Goal: Information Seeking & Learning: Learn about a topic

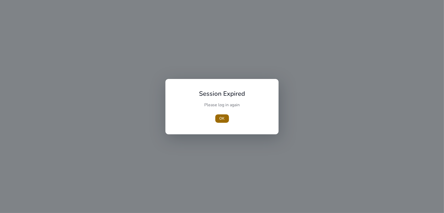
click at [223, 118] on span "OK" at bounding box center [222, 119] width 5 height 6
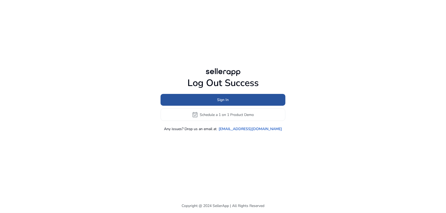
click at [229, 98] on span at bounding box center [223, 100] width 125 height 13
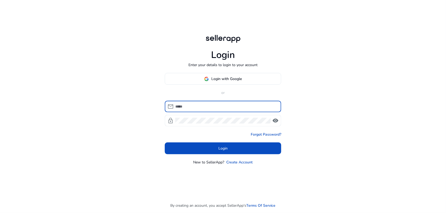
click at [223, 103] on div at bounding box center [226, 107] width 102 height 12
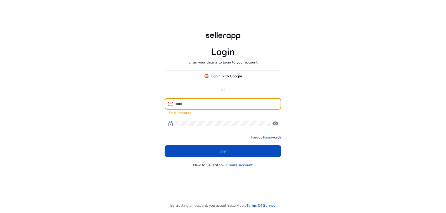
click at [222, 106] on input at bounding box center [226, 104] width 102 height 6
type input "**********"
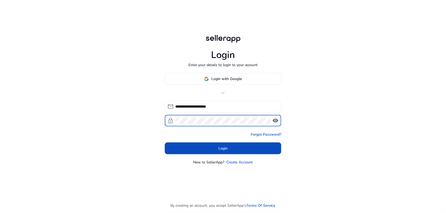
click button "Login" at bounding box center [223, 149] width 116 height 12
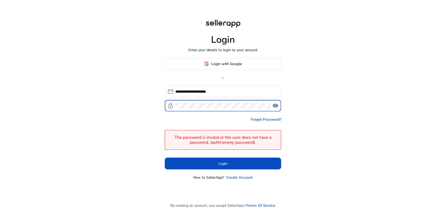
click button "Login" at bounding box center [223, 164] width 116 height 12
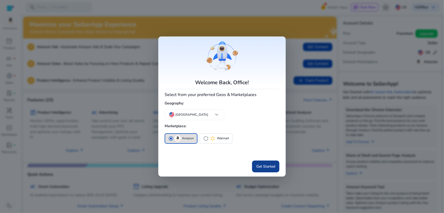
click at [261, 164] on span "Get Started" at bounding box center [265, 167] width 19 height 6
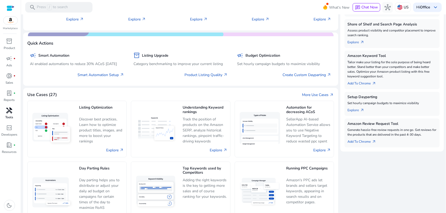
click at [8, 115] on p "Tools" at bounding box center [10, 117] width 8 height 5
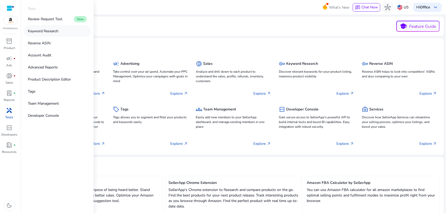
click at [54, 30] on p "Keyword Research" at bounding box center [43, 31] width 30 height 6
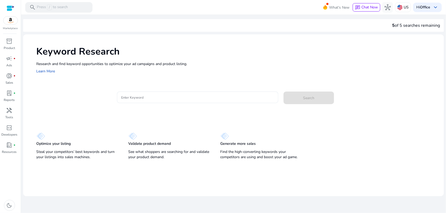
click at [171, 157] on p "See what shoppers are searching for and validate your product demand." at bounding box center [168, 155] width 81 height 11
click at [301, 102] on div "Search" at bounding box center [308, 97] width 48 height 13
click at [195, 103] on div at bounding box center [197, 106] width 161 height 6
click at [195, 100] on div at bounding box center [197, 98] width 153 height 12
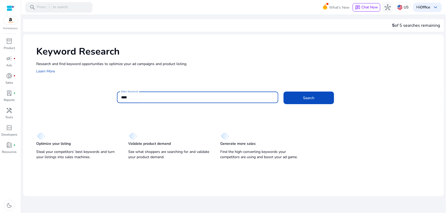
type input "****"
click at [284, 92] on button "Search" at bounding box center [309, 98] width 50 height 13
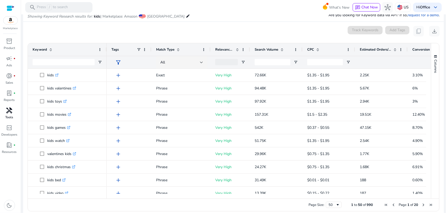
click at [10, 109] on span "handyman" at bounding box center [9, 110] width 6 height 6
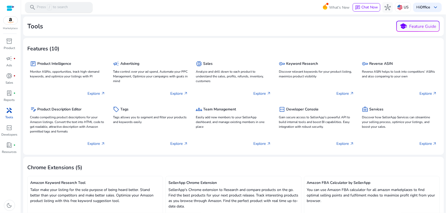
click at [69, 6] on div "search Press / to search" at bounding box center [58, 7] width 67 height 11
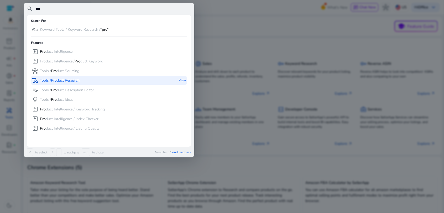
type input "***"
click at [65, 80] on p "Tools / Pro duct Research" at bounding box center [60, 80] width 40 height 5
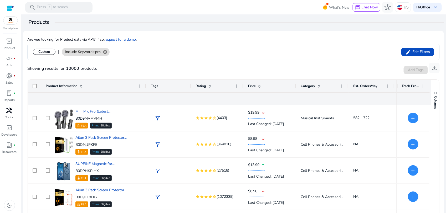
scroll to position [99, 0]
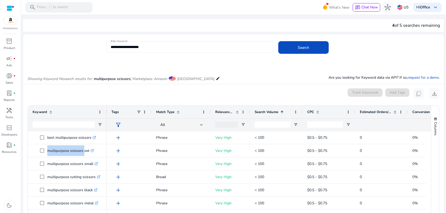
click at [187, 47] on input "**********" at bounding box center [190, 47] width 158 height 6
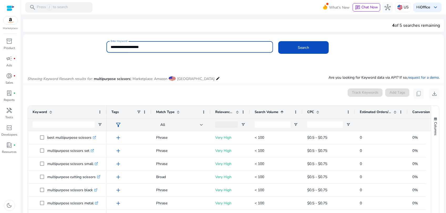
paste input "**********"
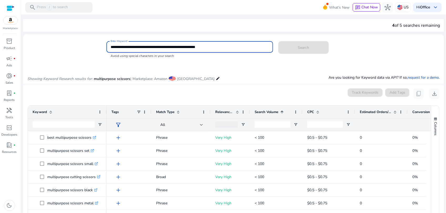
drag, startPoint x: 130, startPoint y: 46, endPoint x: 241, endPoint y: 46, distance: 111.4
click at [241, 46] on input "**********" at bounding box center [190, 47] width 158 height 6
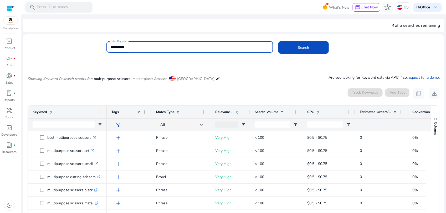
type input "**********"
click at [278, 41] on button "Search" at bounding box center [303, 47] width 50 height 13
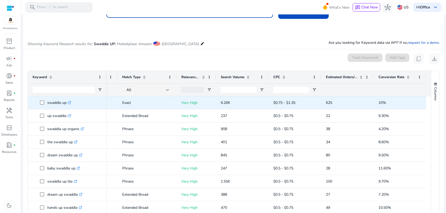
click at [58, 102] on p "swaddle up .st0{fill:#2c8af8}" at bounding box center [59, 102] width 24 height 11
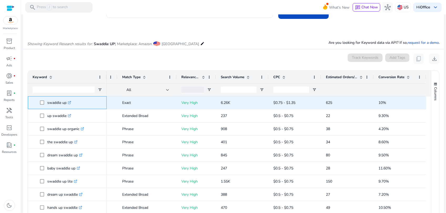
click at [56, 102] on p "swaddle up .st0{fill:#2c8af8}" at bounding box center [59, 102] width 24 height 11
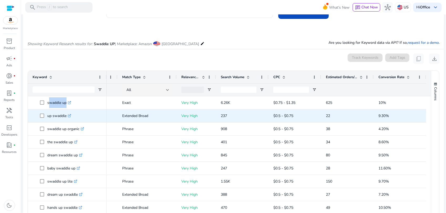
click at [58, 117] on p "up swaddle .st0{fill:#2c8af8}" at bounding box center [59, 116] width 24 height 11
copy span "up swaddle .st0{fill:#2c8af8}"
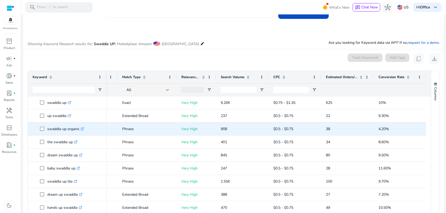
click at [58, 129] on p "swaddle up organic .st0{fill:#2c8af8}" at bounding box center [65, 129] width 37 height 11
copy span "swaddle up organic .st0{fill:#2c8af8}"
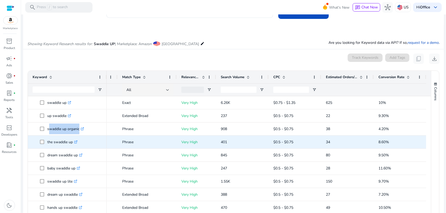
click at [60, 142] on p "the swaddle up .st0{fill:#2c8af8}" at bounding box center [62, 142] width 30 height 11
copy span "the swaddle up .st0{fill:#2c8af8}"
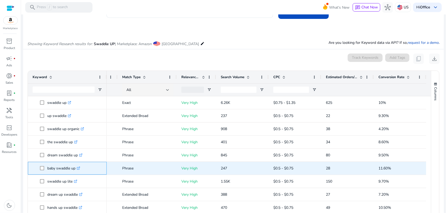
click at [63, 168] on p "baby swaddle up .st0{fill:#2c8af8}" at bounding box center [63, 168] width 33 height 11
copy span "baby swaddle up .st0{fill:#2c8af8}"
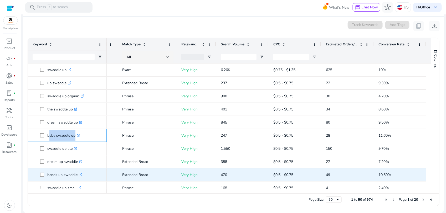
scroll to position [33, 0]
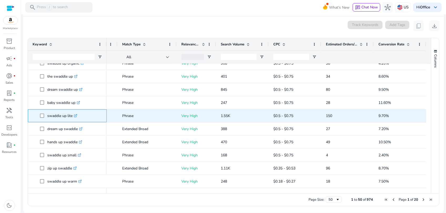
click at [60, 116] on p "swaddle up lite .st0{fill:#2c8af8}" at bounding box center [62, 116] width 30 height 11
copy span "swaddle up lite .st0{fill:#2c8af8}"
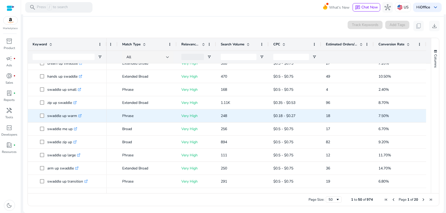
scroll to position [99, 0]
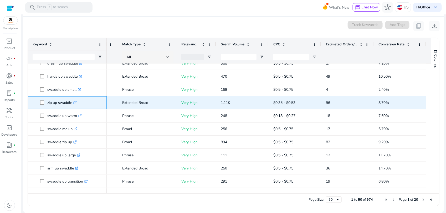
click at [57, 101] on p "zip up swaddle .st0{fill:#2c8af8}" at bounding box center [61, 102] width 29 height 11
copy p "zip up swaddle"
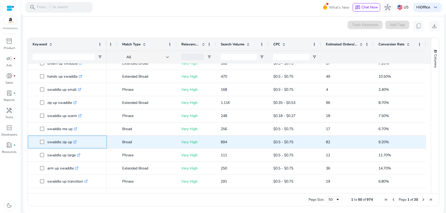
click at [60, 142] on p "swaddle zip up .st0{fill:#2c8af8}" at bounding box center [61, 142] width 29 height 11
copy span "swaddle zip up .st0{fill:#2c8af8}"
